Goal: Transaction & Acquisition: Book appointment/travel/reservation

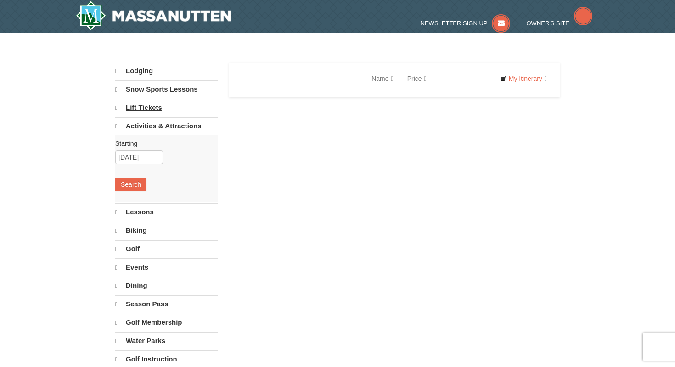
select select "10"
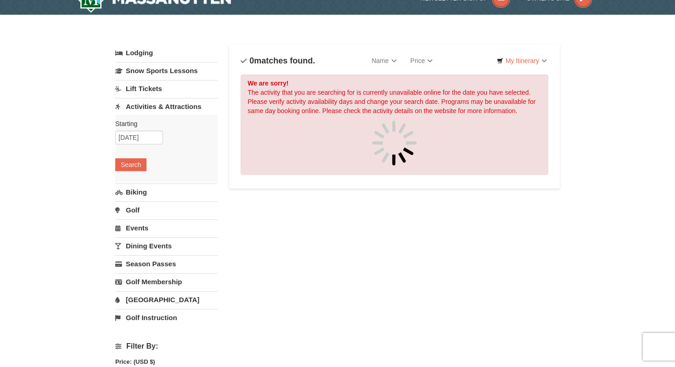
scroll to position [22, 0]
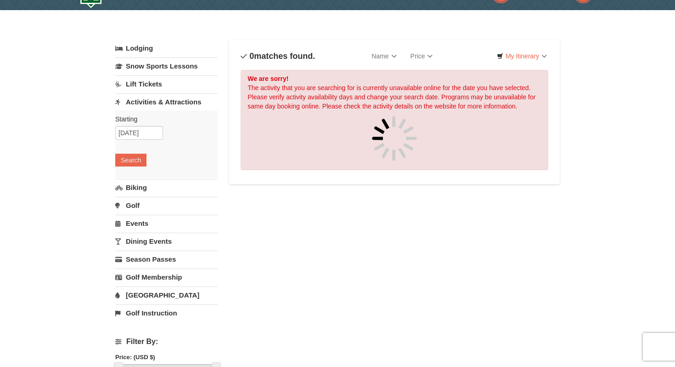
click at [155, 86] on link "Lift Tickets" at bounding box center [166, 83] width 102 height 17
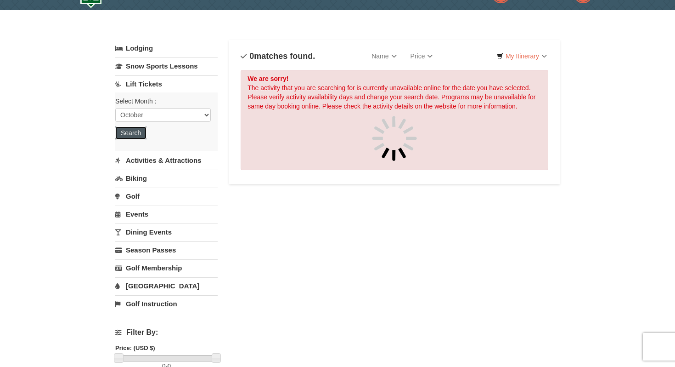
click at [140, 130] on button "Search" at bounding box center [130, 132] width 31 height 13
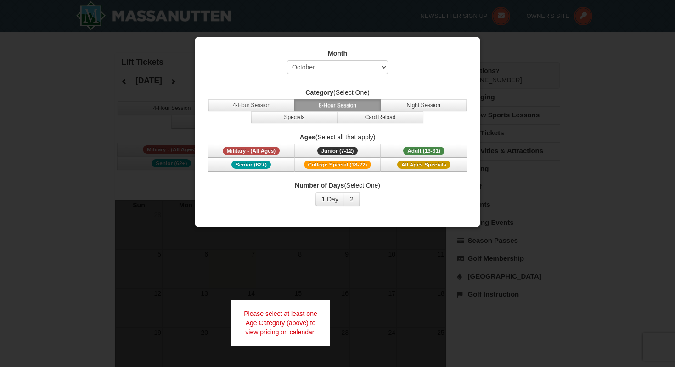
click at [402, 240] on div at bounding box center [337, 183] width 675 height 367
click at [438, 154] on span "Adult (13-61)" at bounding box center [423, 151] width 41 height 8
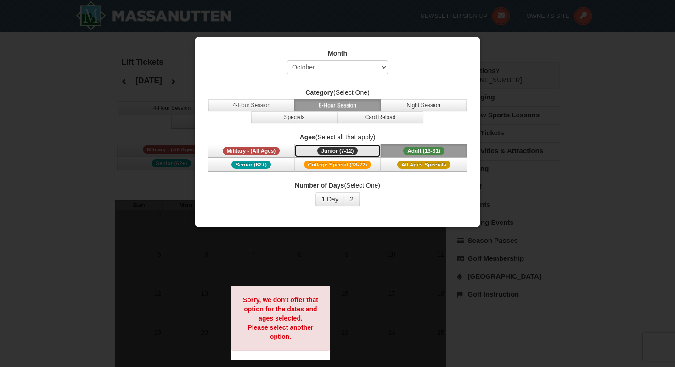
click at [355, 151] on span "Junior (7-12)" at bounding box center [337, 151] width 41 height 8
click at [389, 273] on div at bounding box center [337, 183] width 675 height 367
click at [349, 69] on select "Select October November December January February March April May June July Aug…" at bounding box center [337, 67] width 101 height 14
select select "11"
click at [419, 147] on span "Adult (13-61)" at bounding box center [423, 151] width 41 height 8
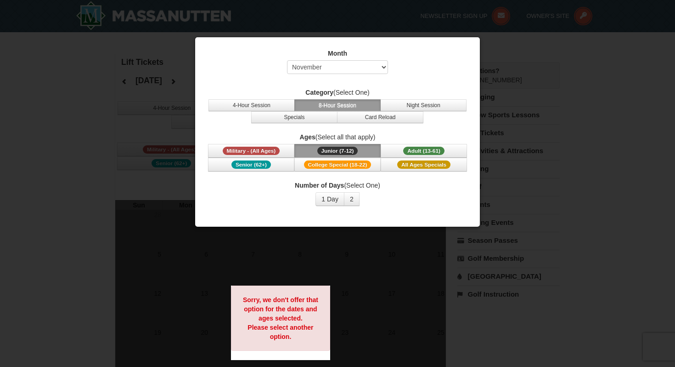
click at [314, 284] on div at bounding box center [337, 183] width 675 height 367
click at [280, 333] on strong "Sorry, we don't offer that option for the dates and ages selected. Please selec…" at bounding box center [280, 318] width 75 height 44
click at [168, 82] on div at bounding box center [337, 183] width 675 height 367
click at [132, 85] on div at bounding box center [337, 183] width 675 height 367
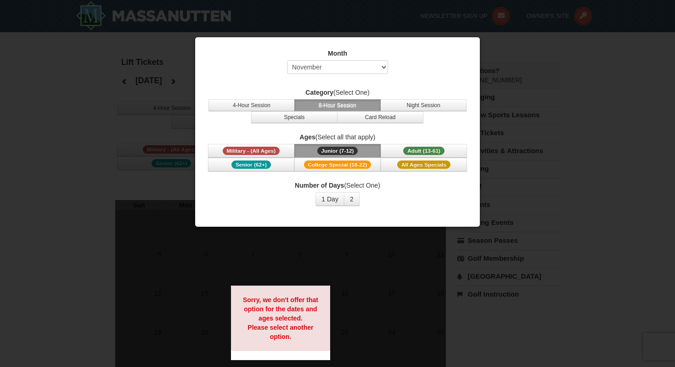
click at [355, 51] on label "Month" at bounding box center [338, 53] width 262 height 9
click at [504, 65] on div at bounding box center [337, 183] width 675 height 367
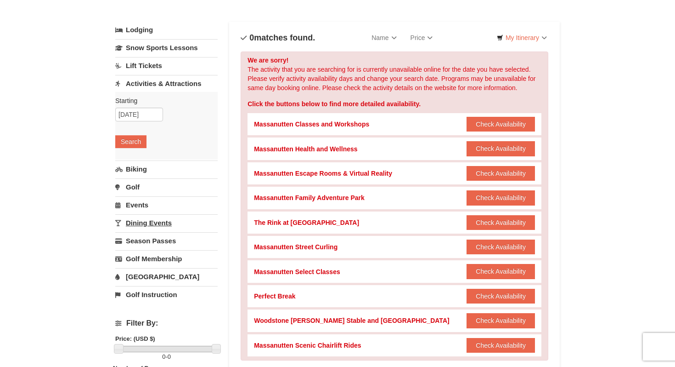
scroll to position [42, 0]
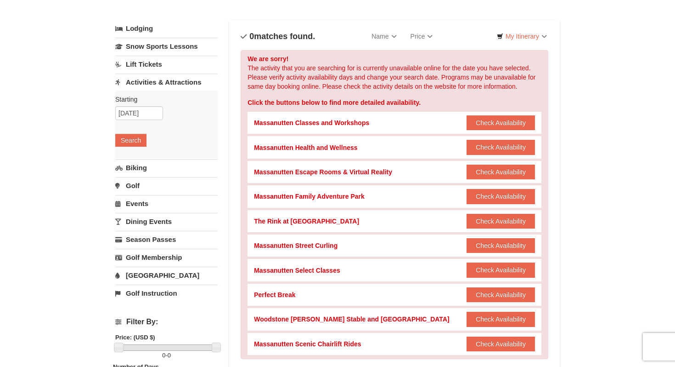
click at [174, 61] on link "Lift Tickets" at bounding box center [166, 64] width 102 height 17
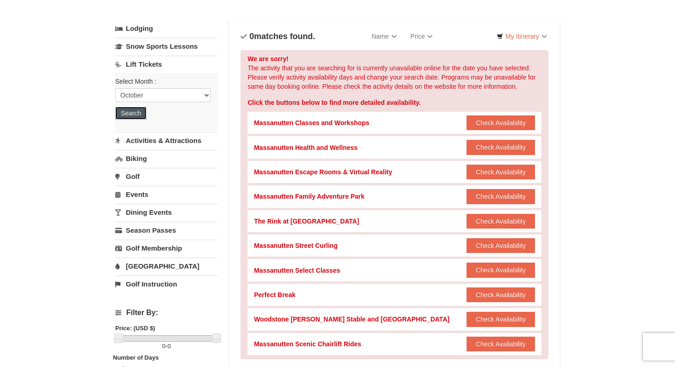
click at [139, 108] on button "Search" at bounding box center [130, 113] width 31 height 13
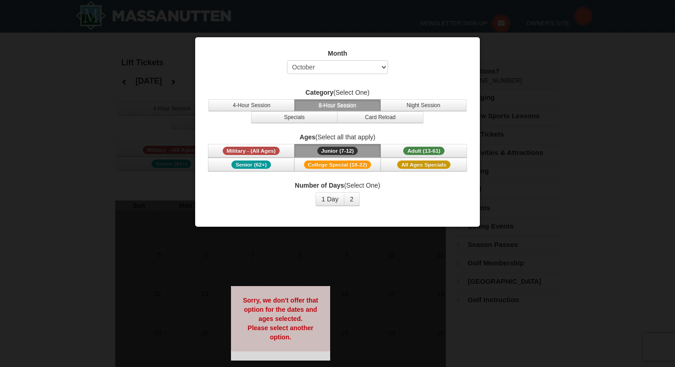
select select "10"
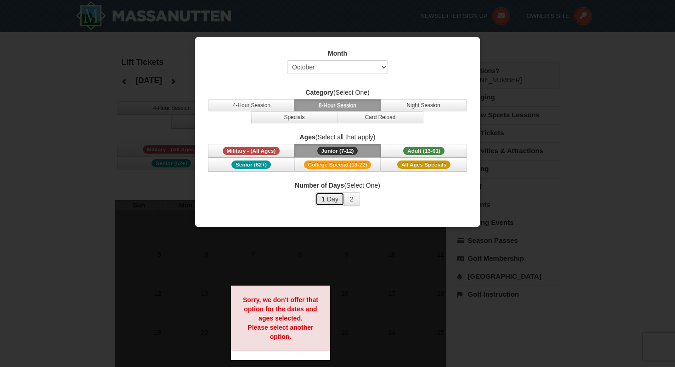
click at [333, 204] on button "1 Day" at bounding box center [330, 199] width 29 height 14
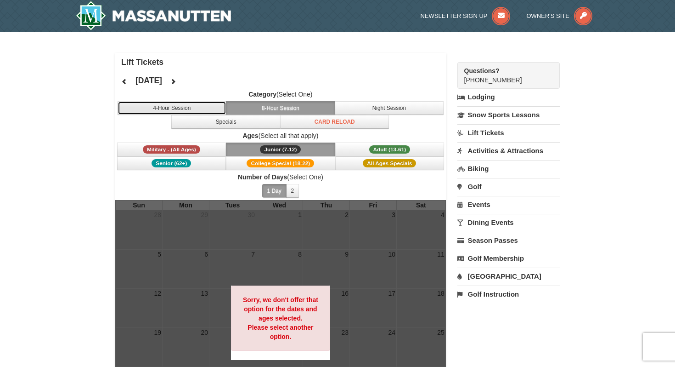
click at [172, 105] on button "4-Hour Session" at bounding box center [172, 108] width 109 height 14
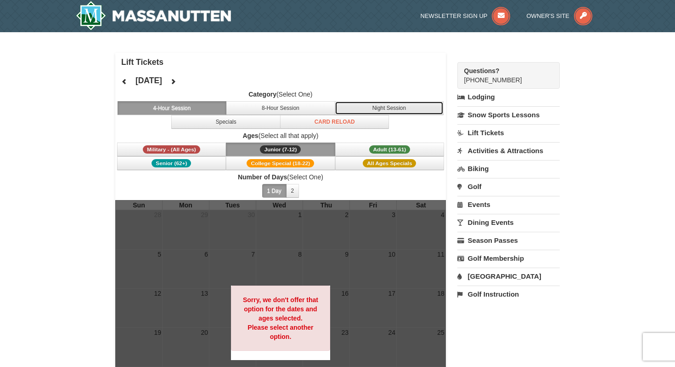
click at [374, 107] on button "Night Session" at bounding box center [389, 108] width 109 height 14
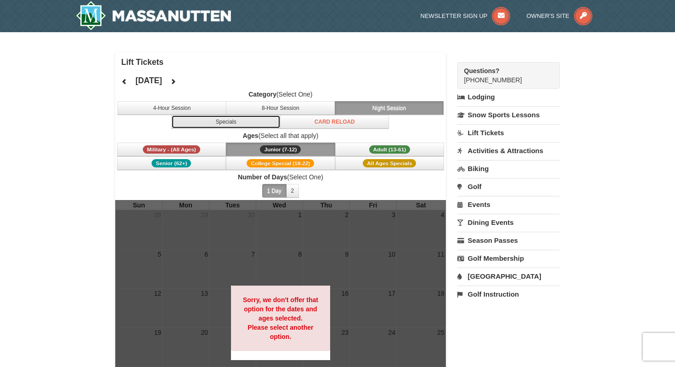
click at [240, 124] on button "Specials" at bounding box center [225, 122] width 109 height 14
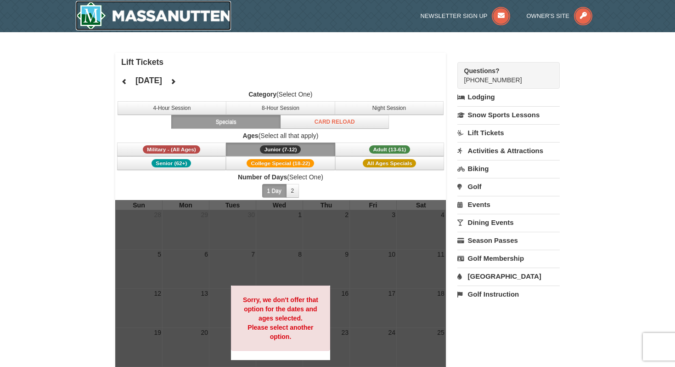
click at [89, 11] on img at bounding box center [153, 15] width 155 height 29
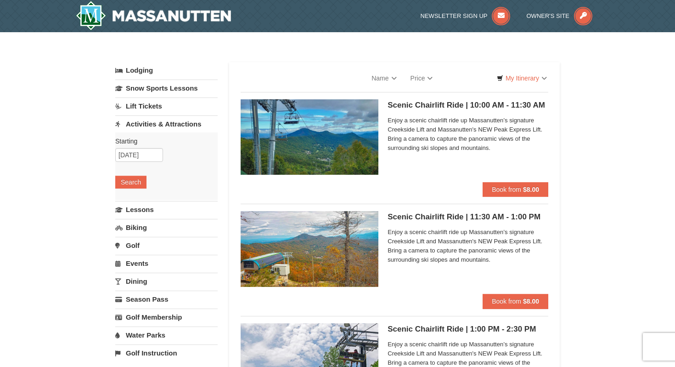
select select "10"
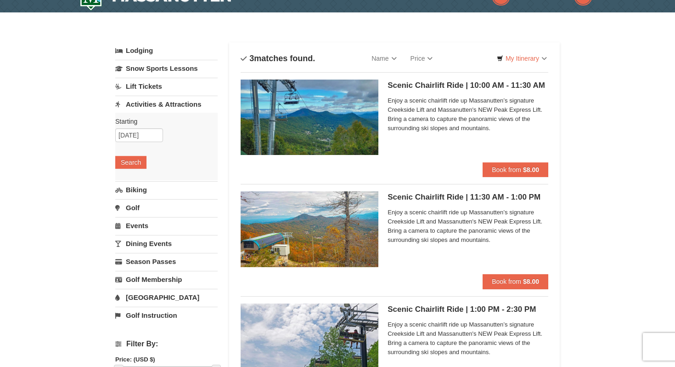
scroll to position [19, 0]
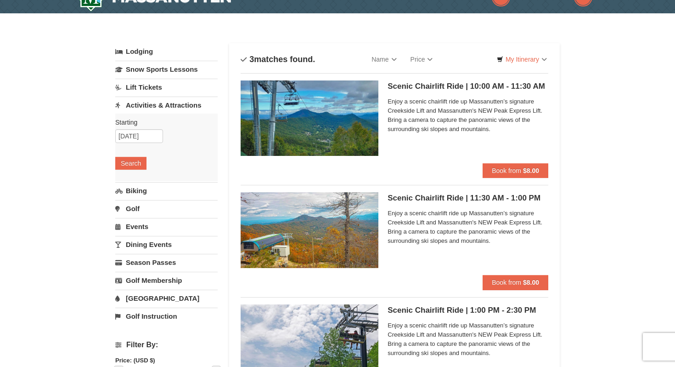
click at [425, 86] on h5 "Scenic Chairlift Ride | 10:00 AM - 11:30 AM Massanutten Scenic Chairlift Rides" at bounding box center [468, 86] width 161 height 9
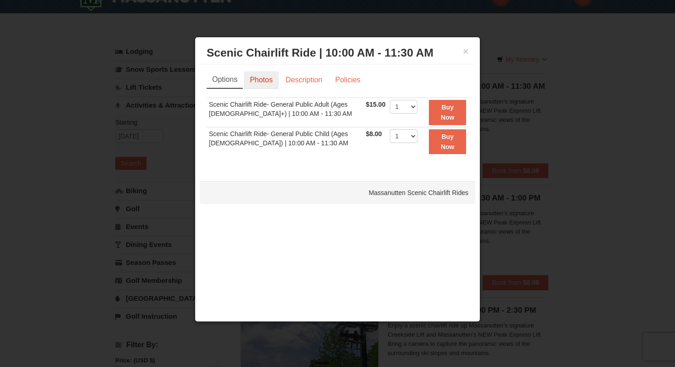
click at [274, 78] on link "Photos" at bounding box center [261, 79] width 35 height 17
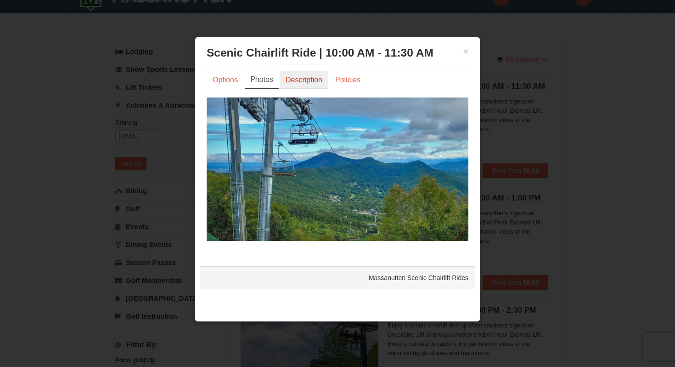
click at [321, 82] on link "Description" at bounding box center [304, 79] width 49 height 17
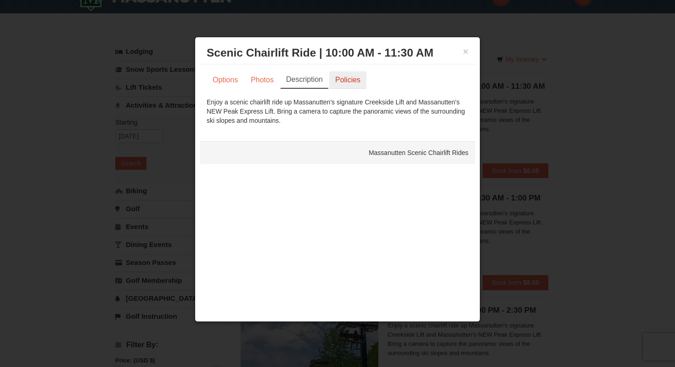
click at [349, 81] on link "Policies" at bounding box center [347, 79] width 37 height 17
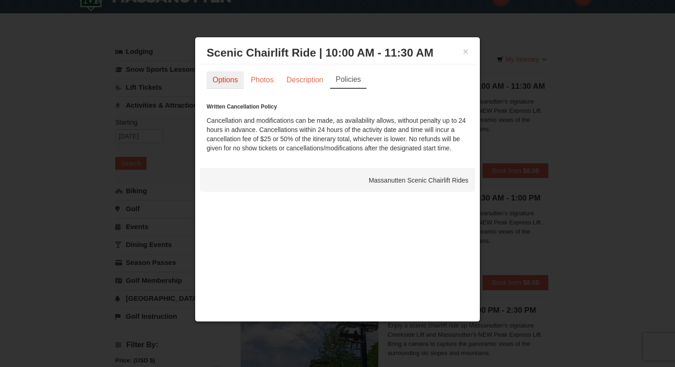
click at [240, 78] on link "Options" at bounding box center [225, 79] width 37 height 17
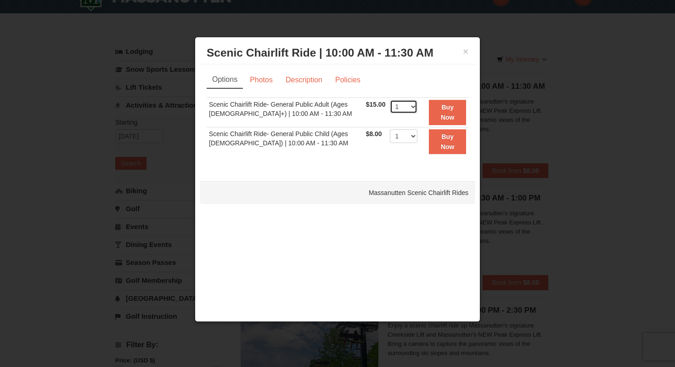
click at [407, 105] on select "1 2 3 4 5 6 7 8 9 10 11 12 13 14 15 16 17 18 19 20 21 22" at bounding box center [404, 107] width 28 height 14
select select "2"
click at [406, 139] on select "1 2 3 4 5 6 7 8 9 10 11 12 13 14 15 16 17 18 19 20 21 22" at bounding box center [404, 136] width 28 height 14
select select "2"
click at [273, 76] on link "Photos" at bounding box center [261, 79] width 35 height 17
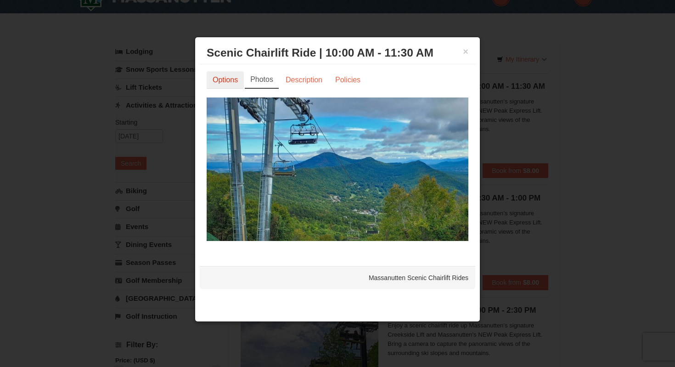
click at [236, 83] on link "Options" at bounding box center [225, 79] width 37 height 17
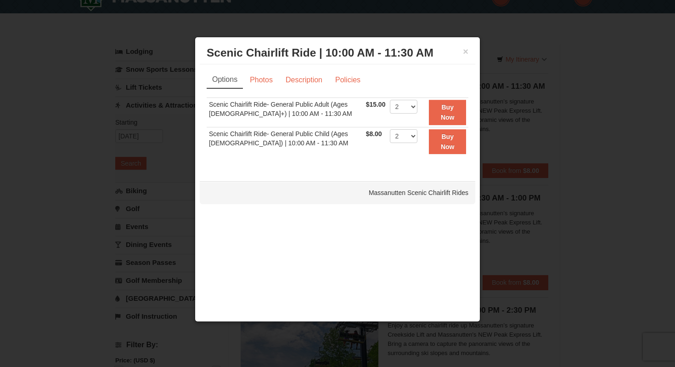
click at [161, 104] on div at bounding box center [337, 183] width 675 height 367
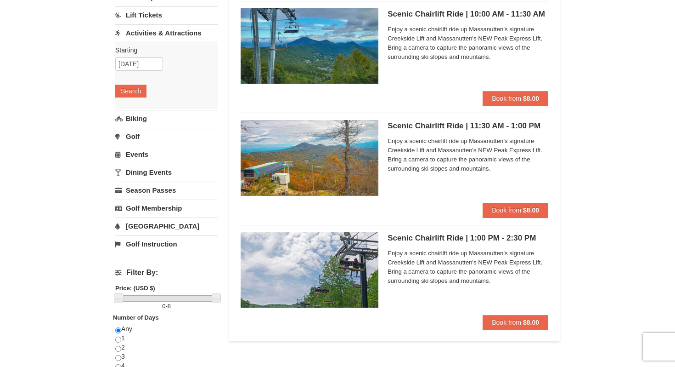
scroll to position [94, 0]
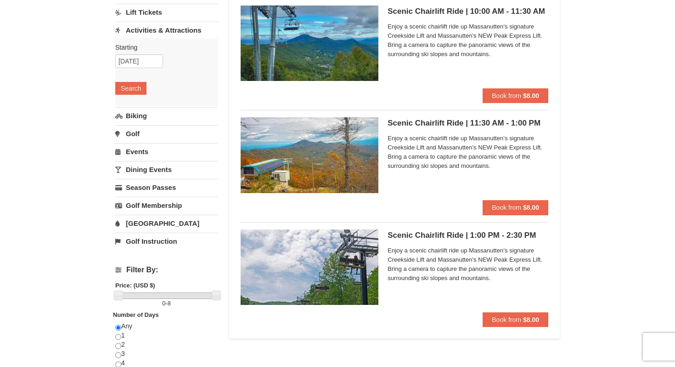
click at [305, 176] on img at bounding box center [310, 154] width 138 height 75
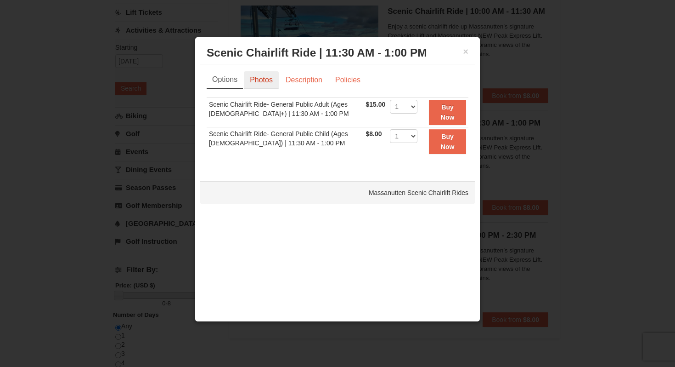
click at [265, 78] on link "Photos" at bounding box center [261, 79] width 35 height 17
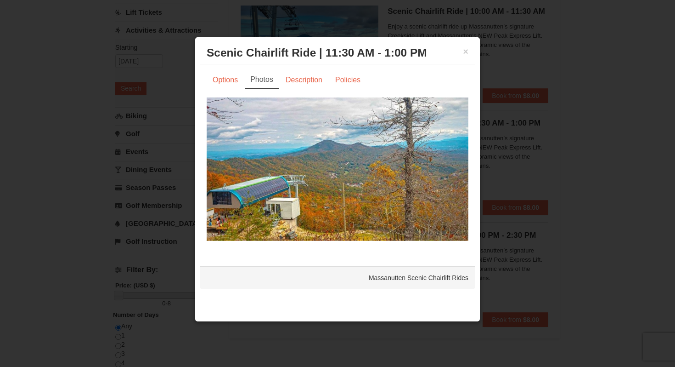
click at [168, 130] on div at bounding box center [337, 183] width 675 height 367
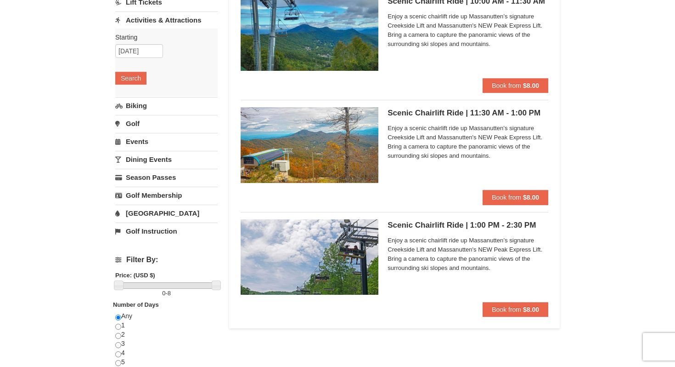
scroll to position [105, 0]
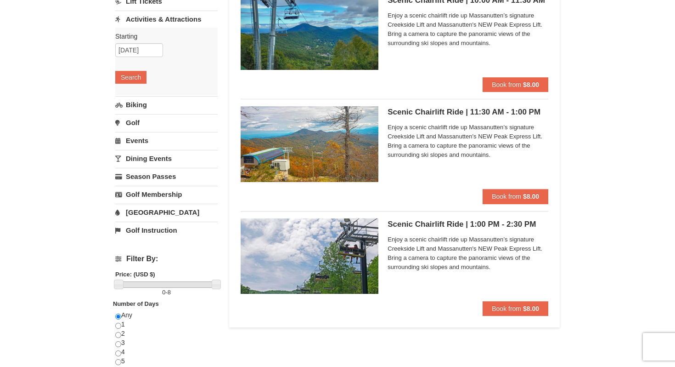
click at [343, 263] on img at bounding box center [310, 255] width 138 height 75
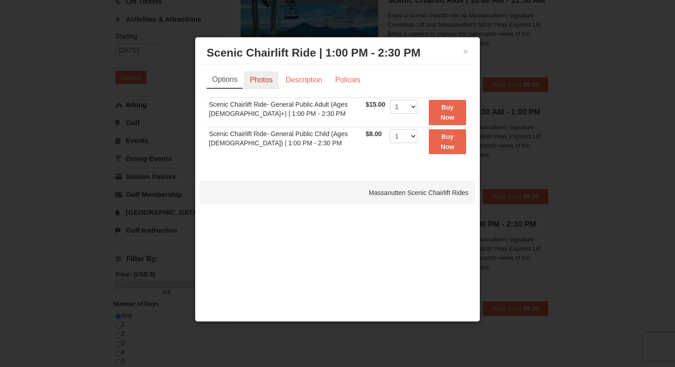
click at [267, 83] on link "Photos" at bounding box center [261, 79] width 35 height 17
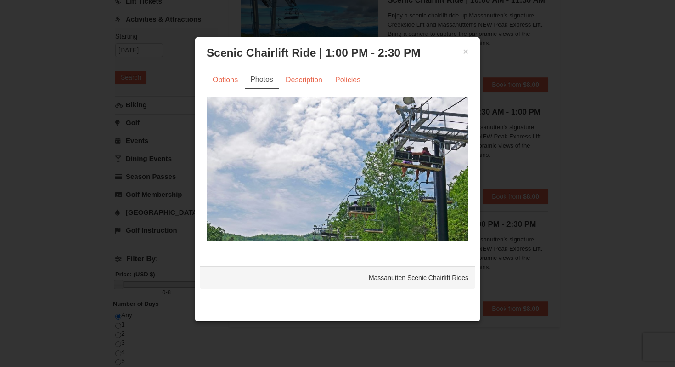
click at [284, 192] on img at bounding box center [338, 168] width 262 height 143
click at [177, 223] on div at bounding box center [337, 183] width 675 height 367
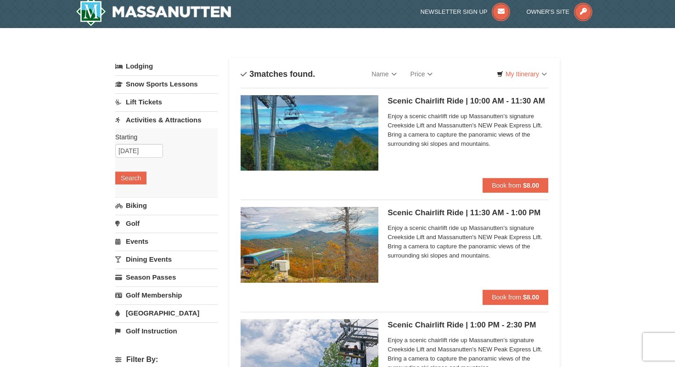
scroll to position [1, 0]
